Goal: Information Seeking & Learning: Learn about a topic

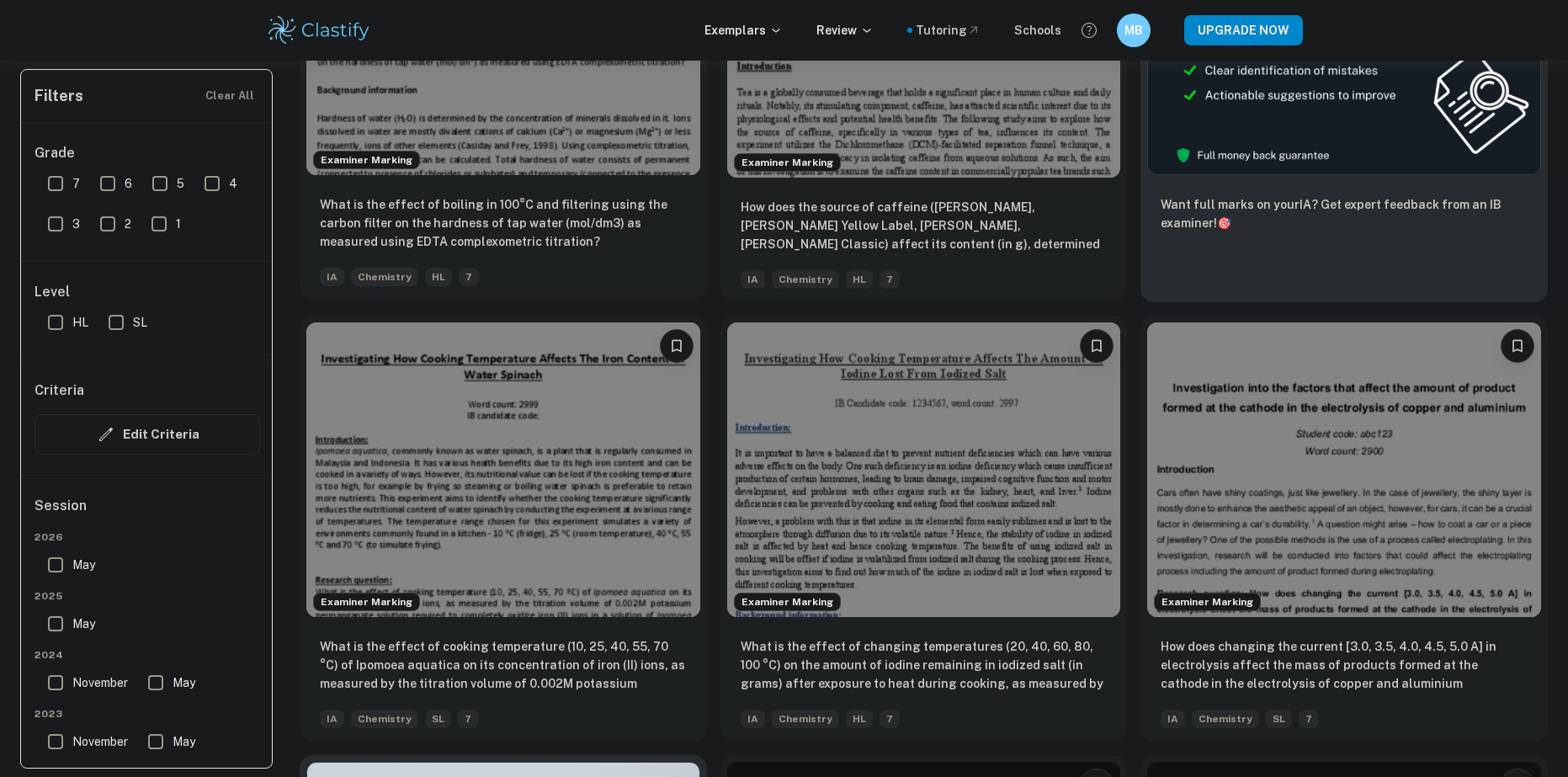
scroll to position [757, 0]
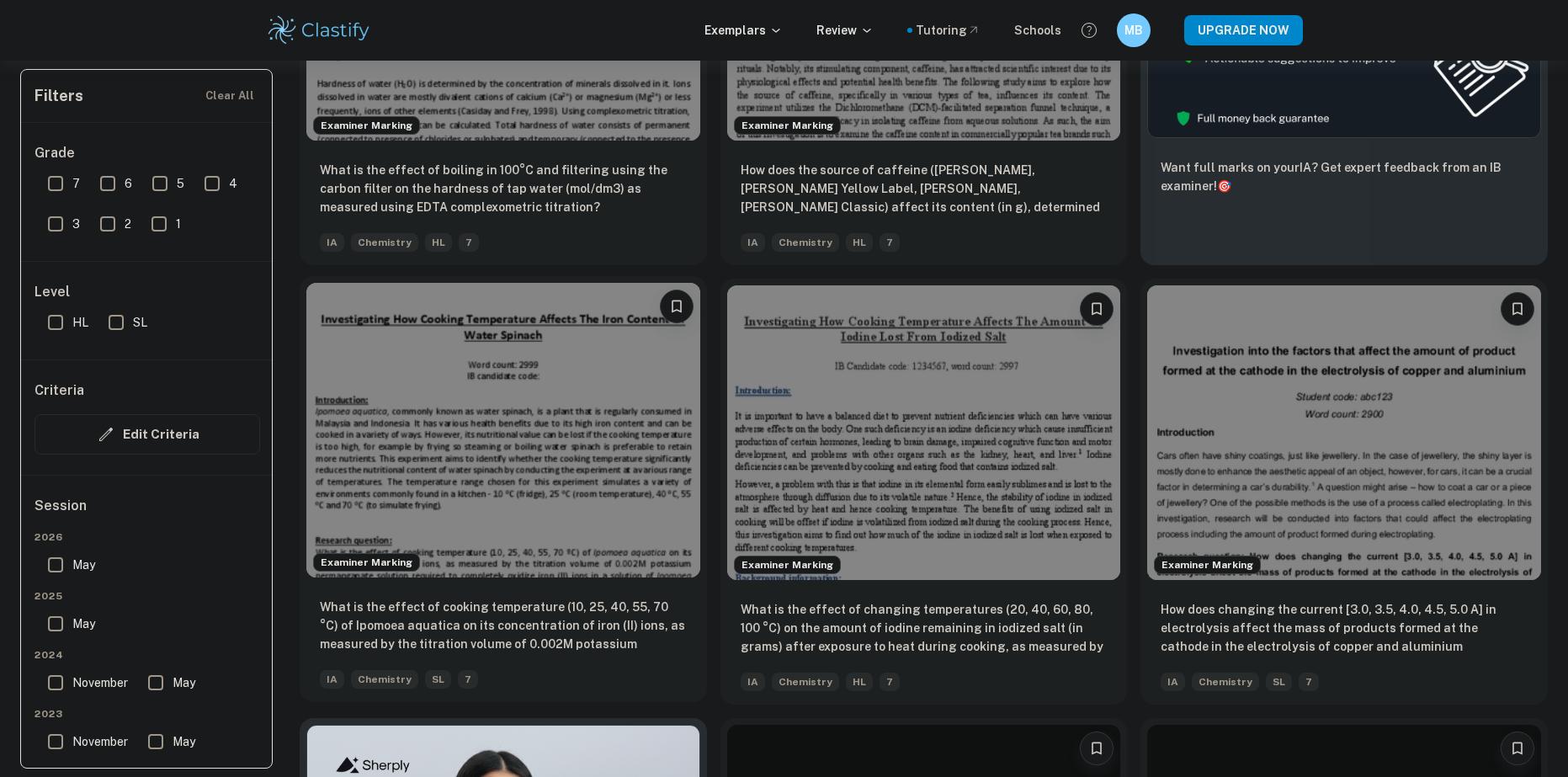
click at [464, 396] on img at bounding box center [504, 431] width 394 height 295
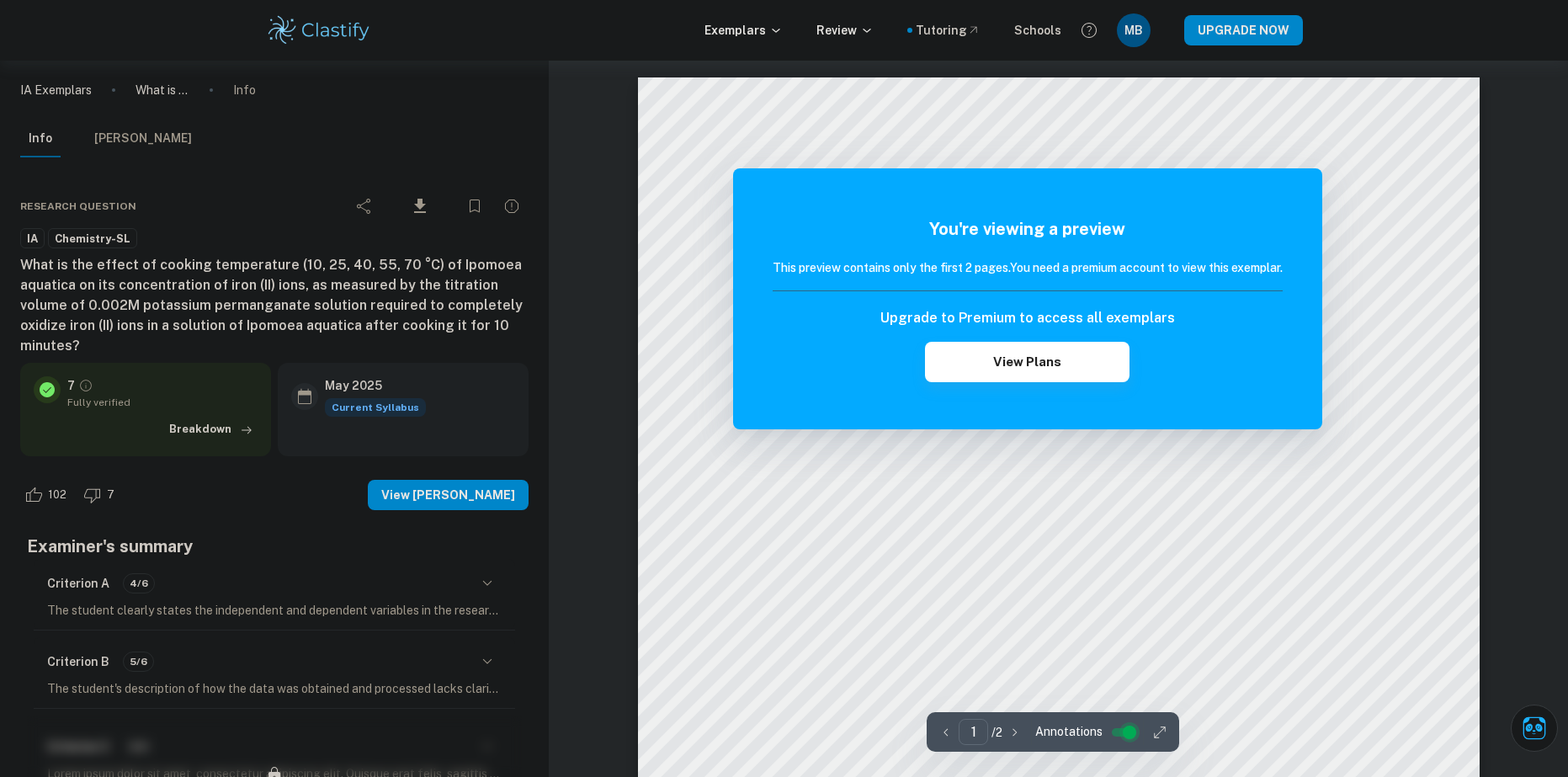
click at [1127, 728] on input "controlled" at bounding box center [1130, 732] width 61 height 20
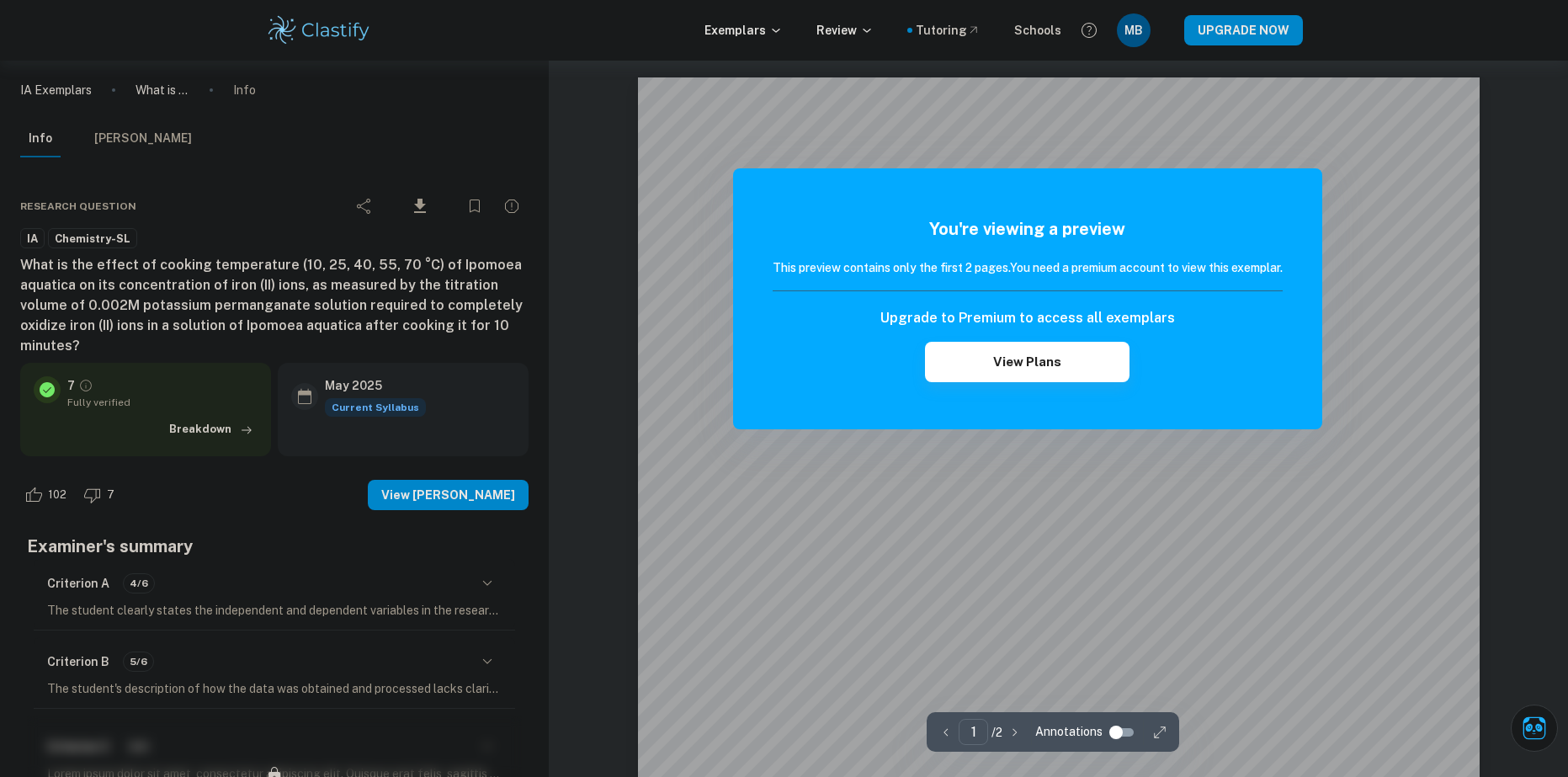
click at [1127, 234] on h5 "You're viewing a preview" at bounding box center [1027, 228] width 510 height 25
click at [992, 359] on button "View Plans" at bounding box center [1026, 362] width 204 height 41
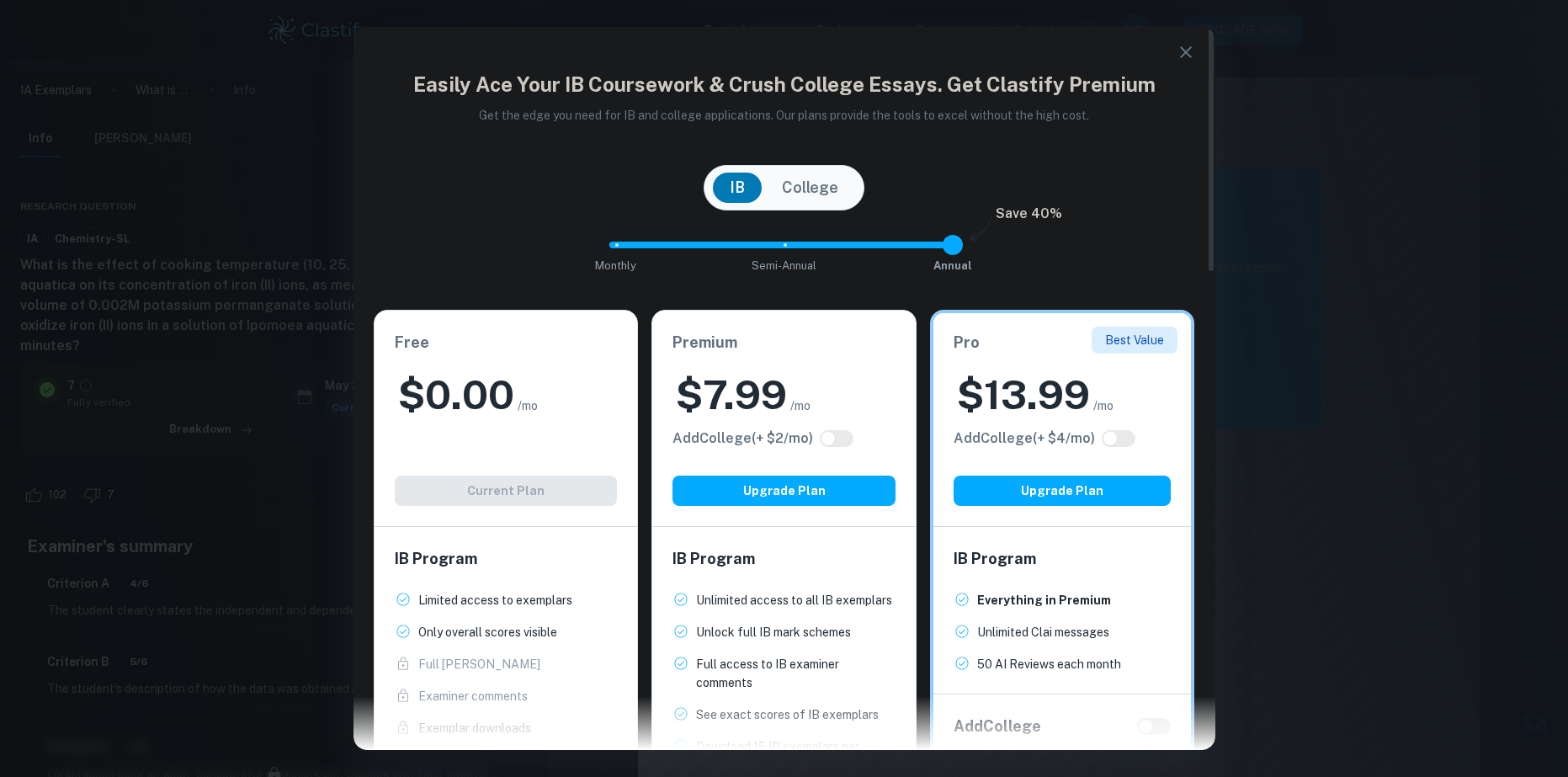
click at [1189, 53] on icon "button" at bounding box center [1185, 51] width 20 height 20
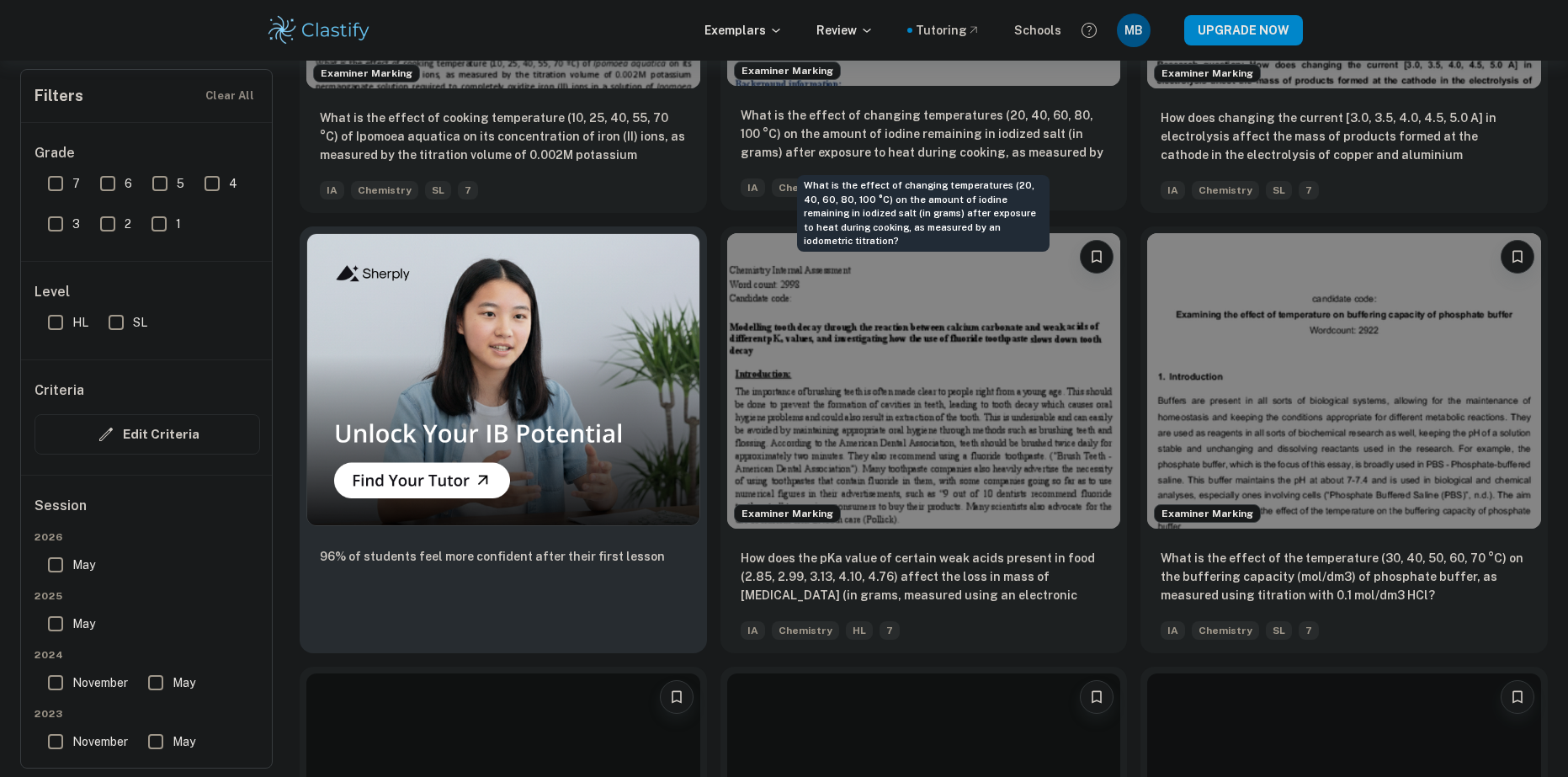
scroll to position [1262, 0]
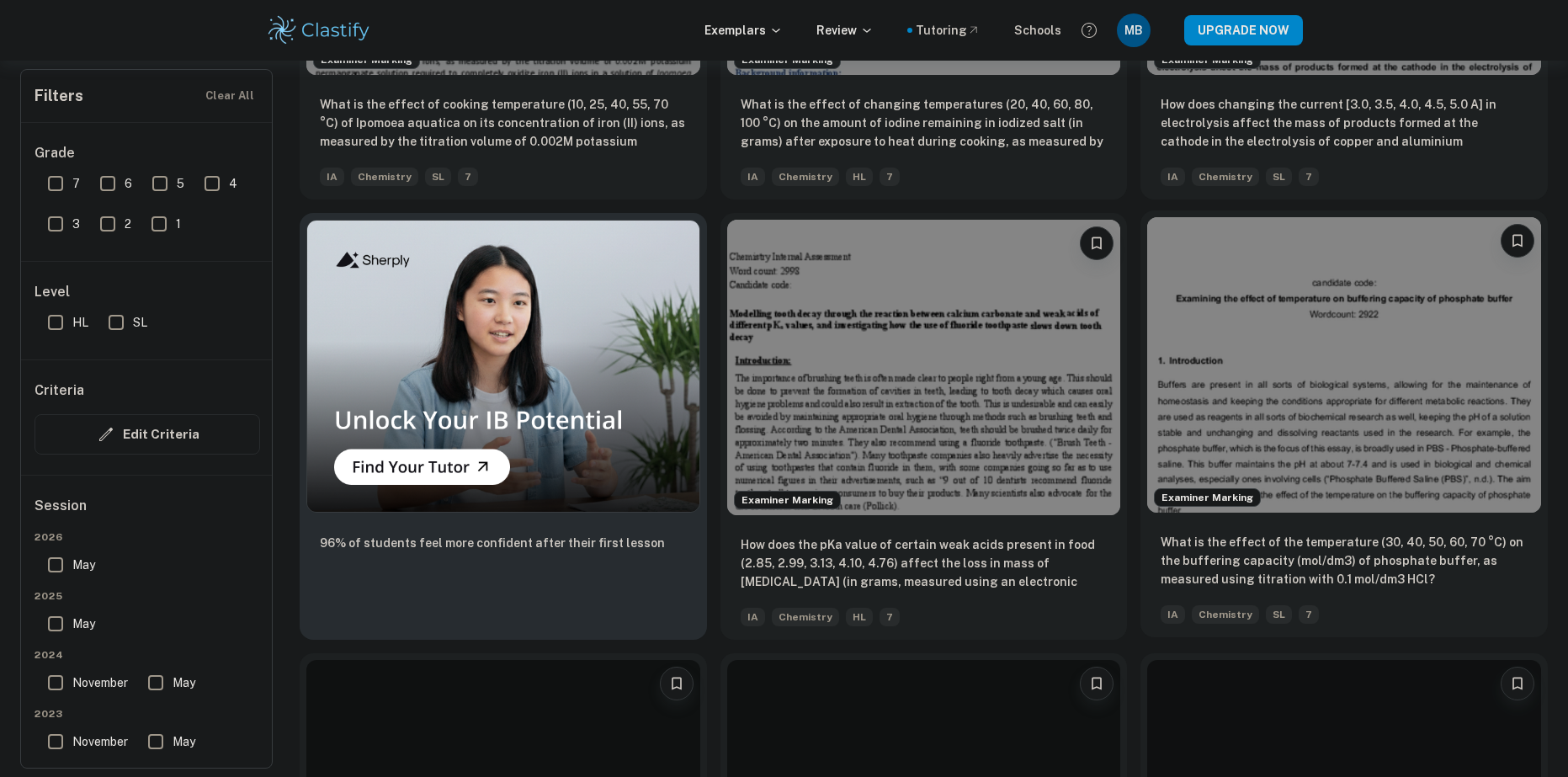
click at [1393, 346] on img at bounding box center [1344, 365] width 394 height 295
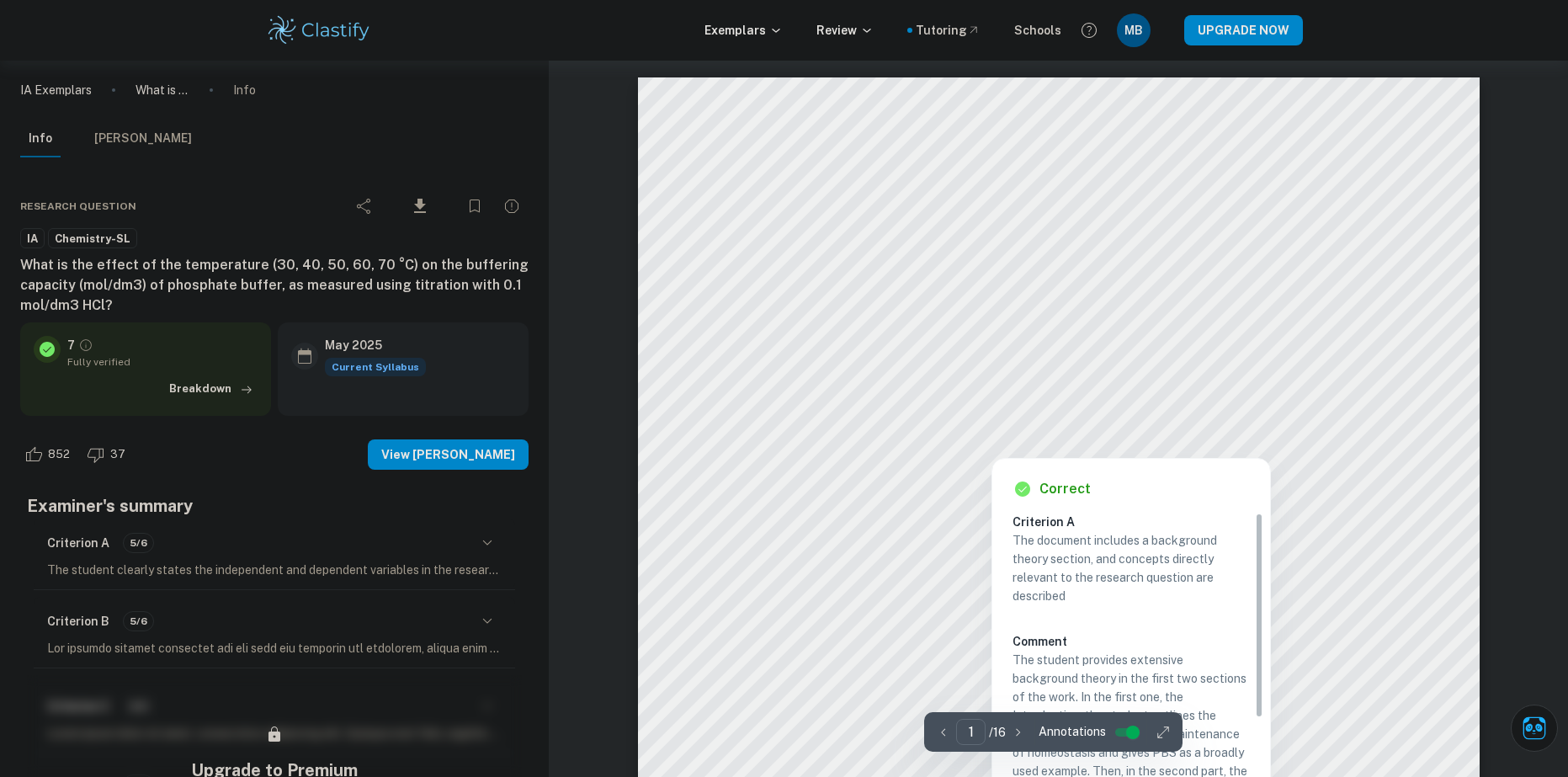
click at [1124, 728] on input "controlled" at bounding box center [1133, 732] width 61 height 20
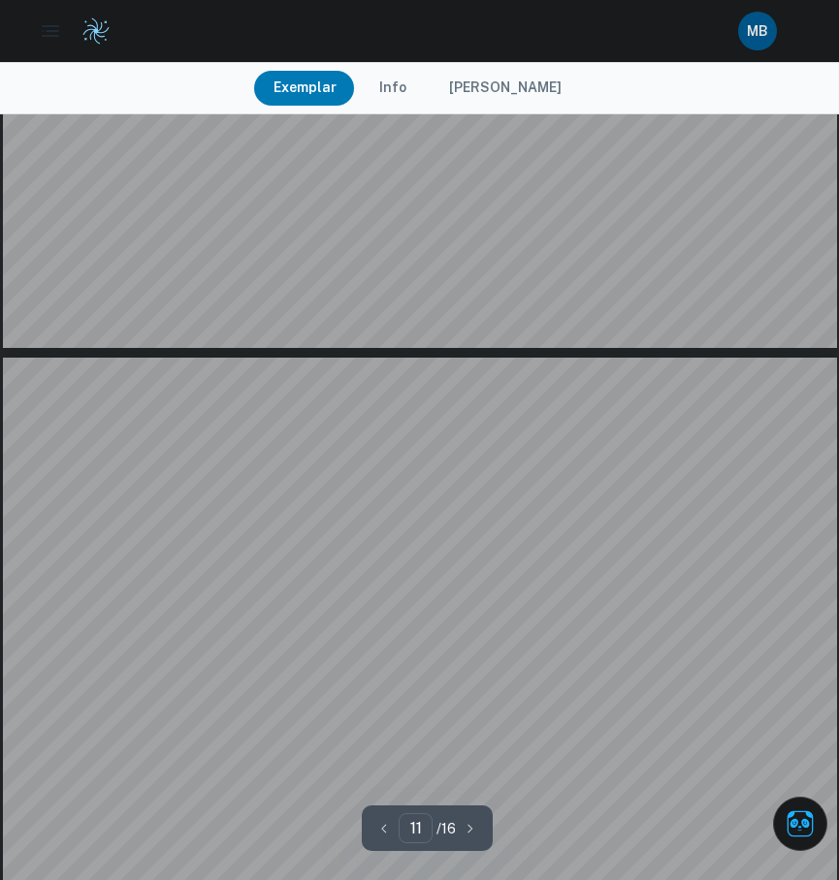
scroll to position [12156, 0]
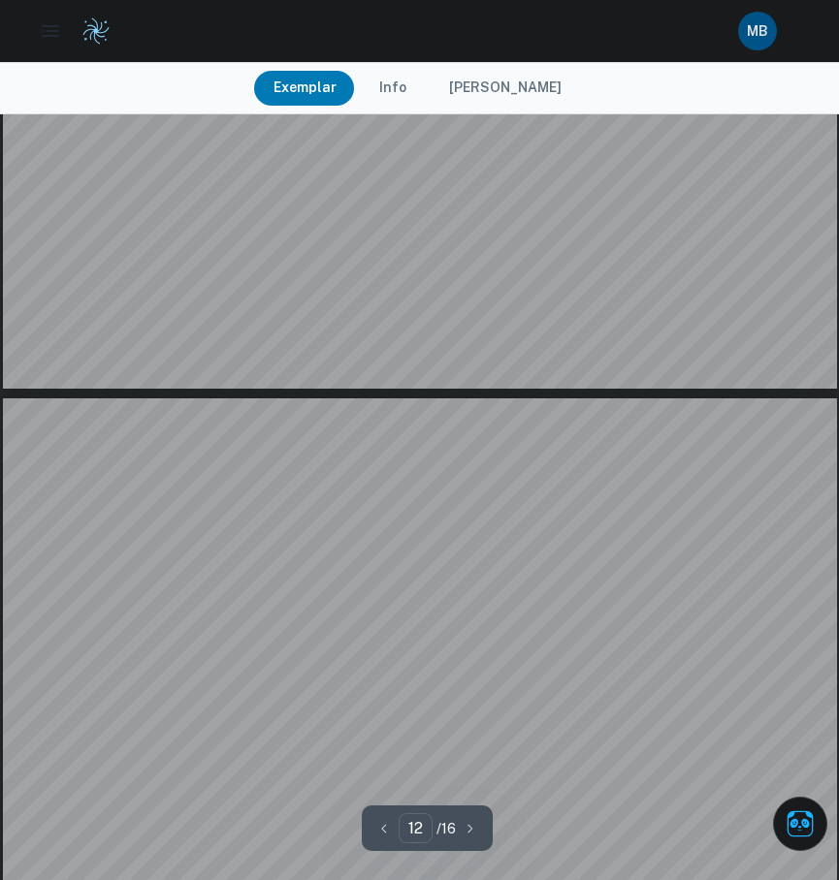
type input "11"
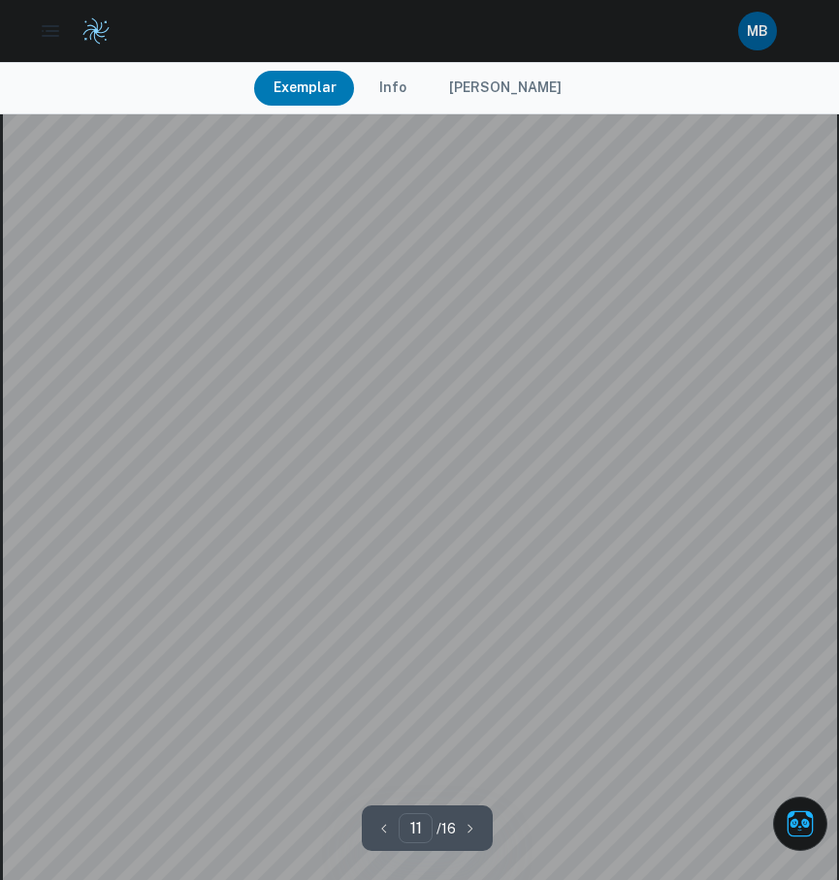
scroll to position [12641, 0]
